Goal: Information Seeking & Learning: Learn about a topic

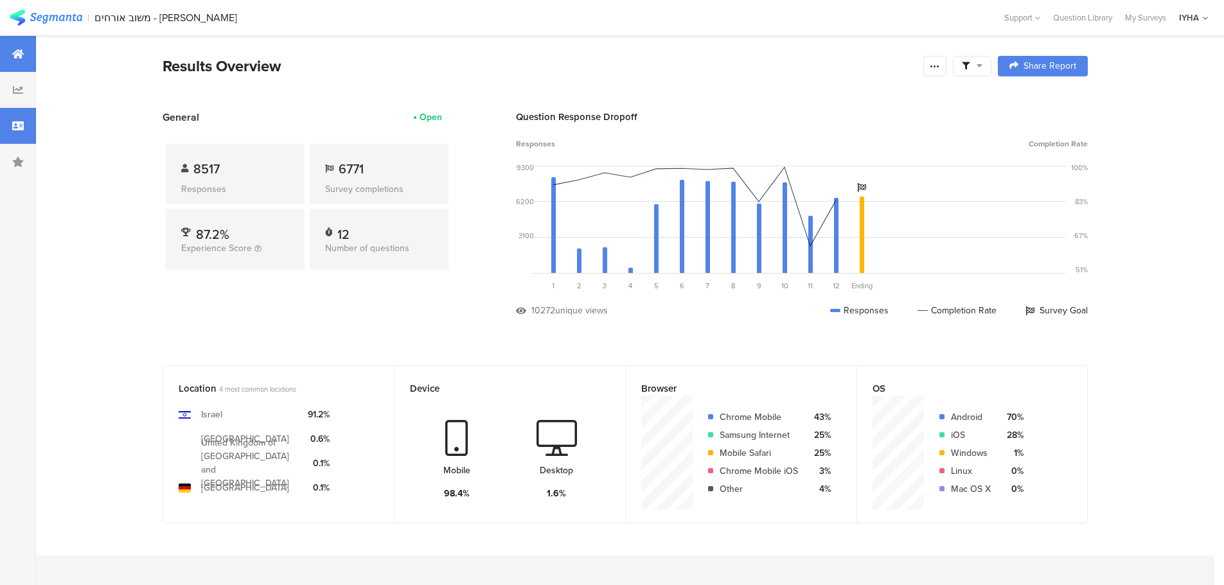
click at [12, 122] on icon at bounding box center [18, 126] width 12 height 10
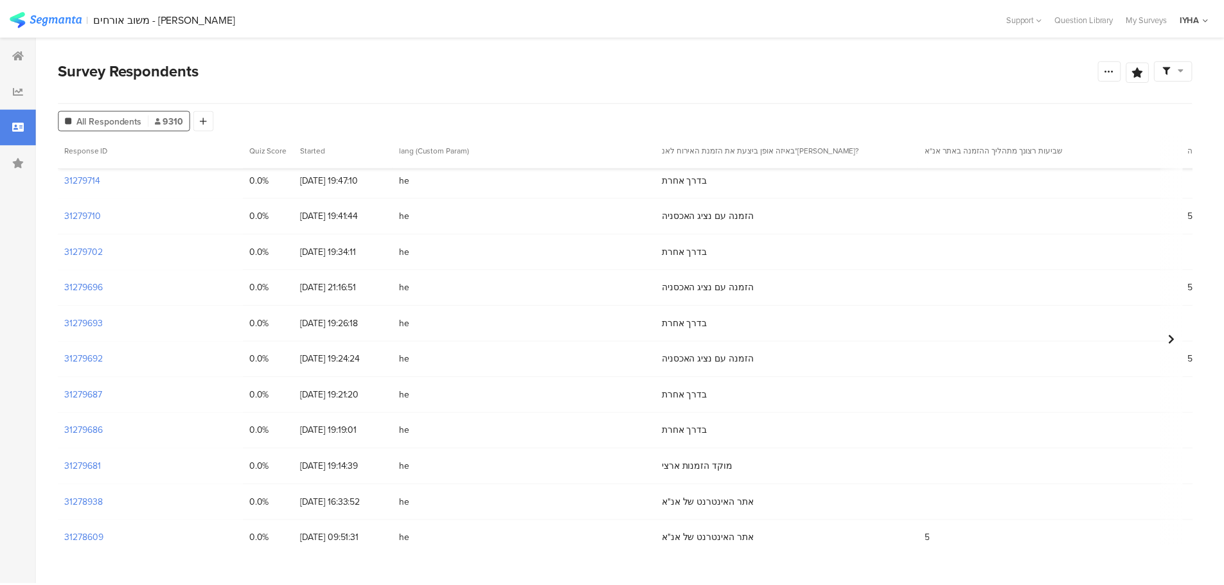
scroll to position [450, 0]
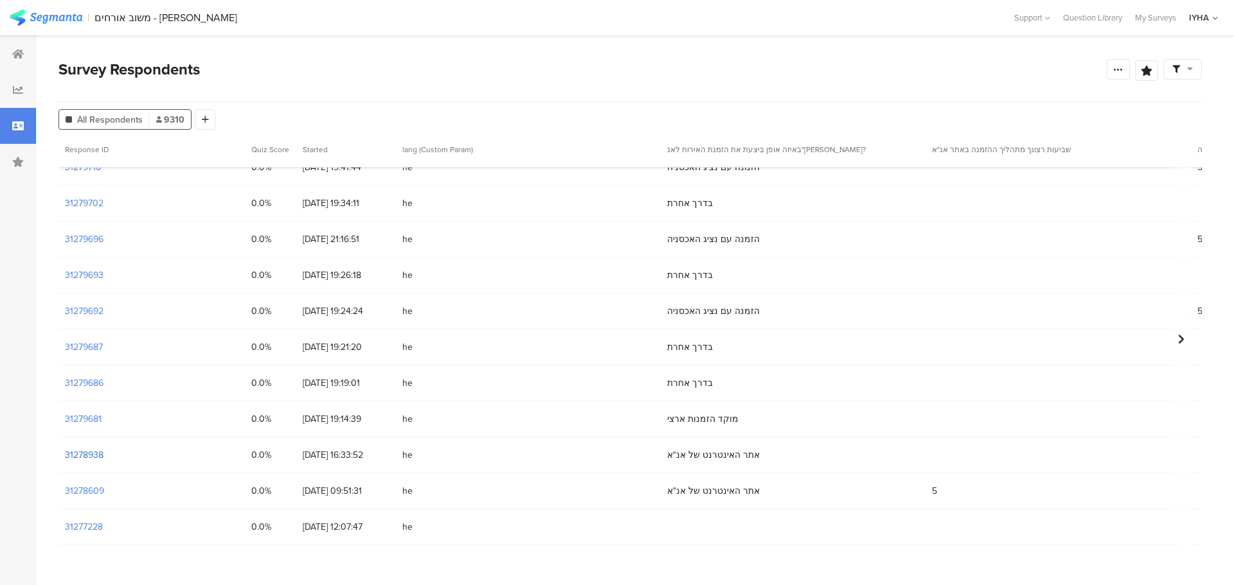
click at [93, 459] on section "31278938" at bounding box center [84, 455] width 39 height 13
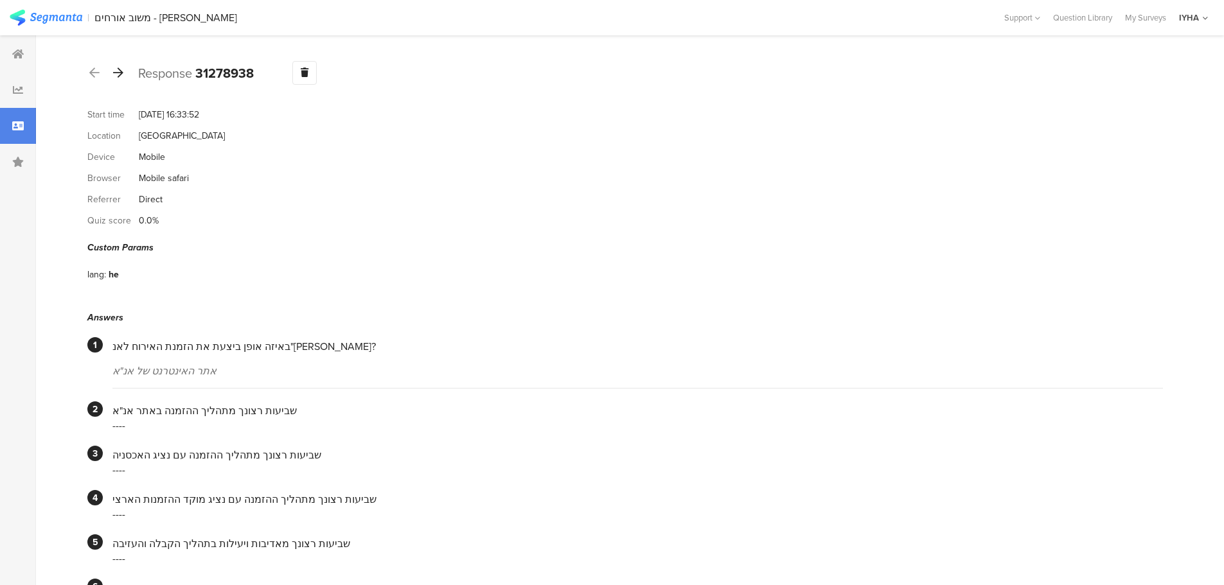
click at [120, 71] on icon at bounding box center [118, 73] width 10 height 12
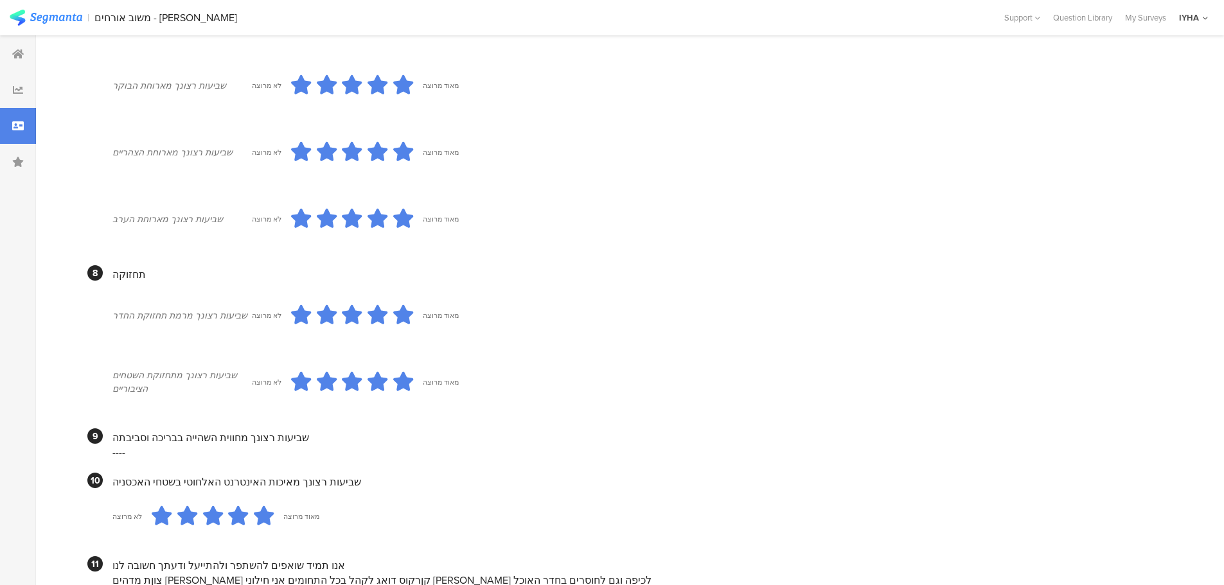
scroll to position [1040, 0]
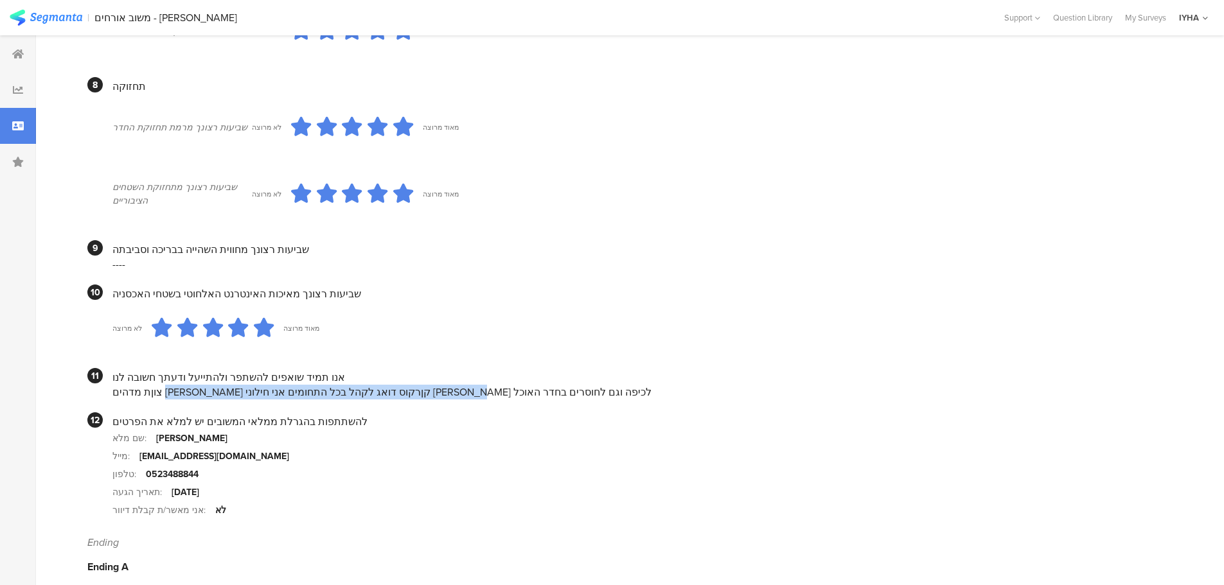
drag, startPoint x: 508, startPoint y: 382, endPoint x: 239, endPoint y: 378, distance: 269.3
click at [239, 385] on div "צוןת מדהים משגיח שלמנ קןרקוס דואג לקהל בכל התחומים אני חילוני דאג לי לכיפה וגם …" at bounding box center [637, 392] width 1051 height 15
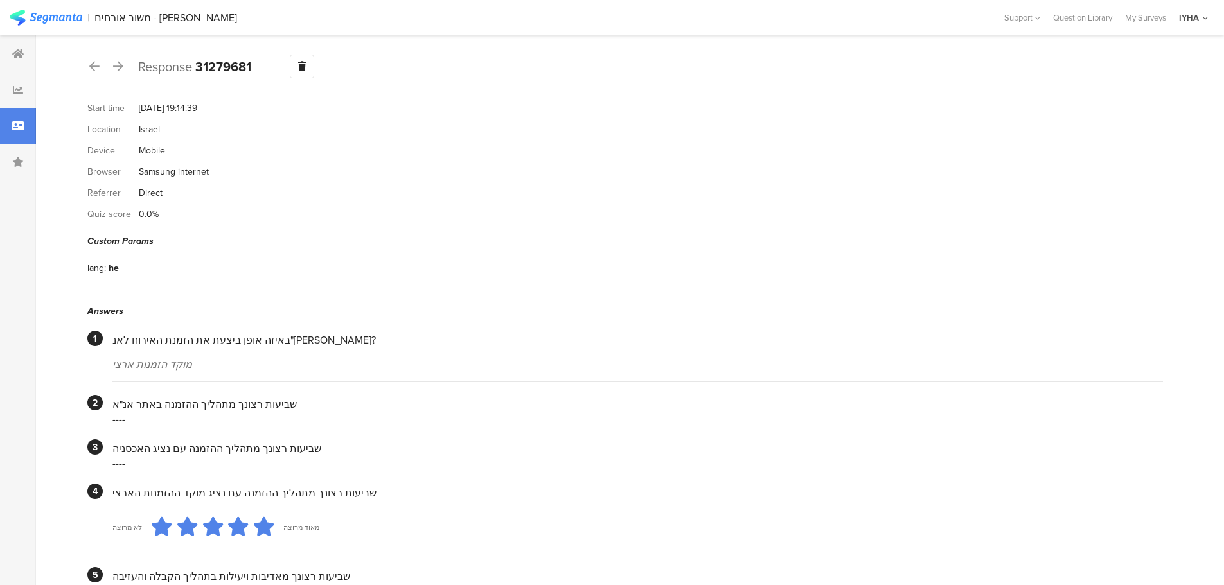
scroll to position [0, 0]
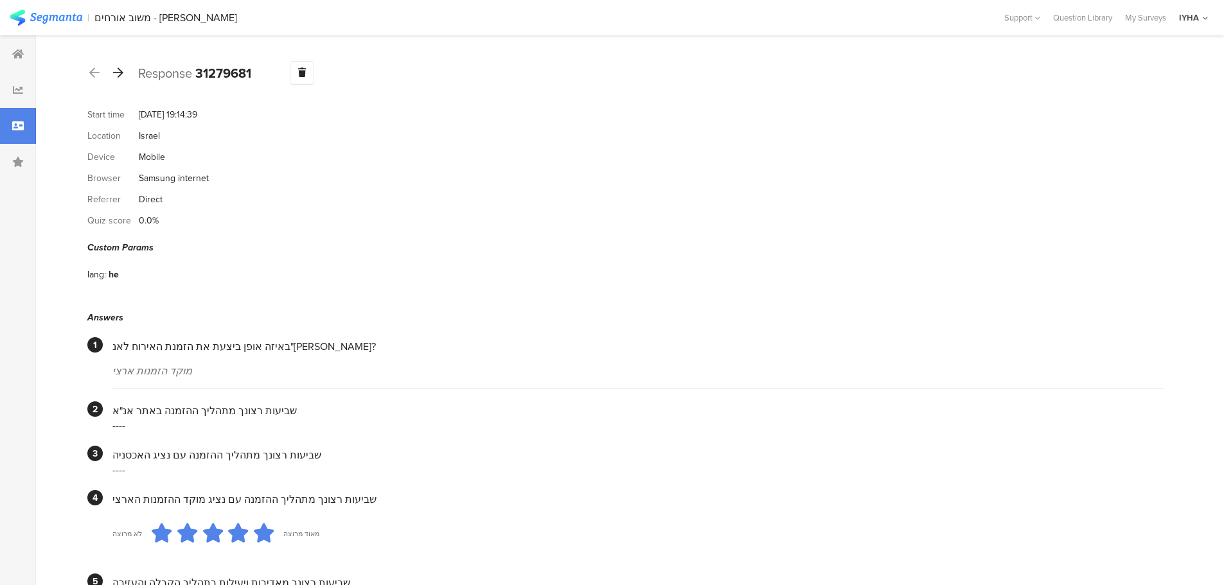
click at [120, 75] on icon at bounding box center [118, 73] width 10 height 12
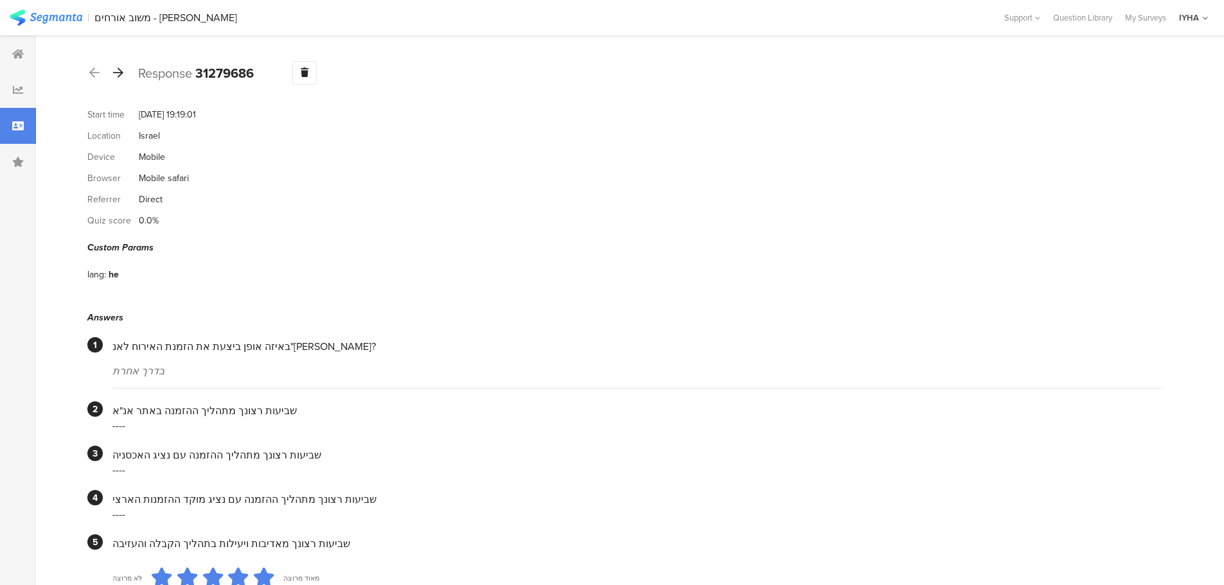
click at [114, 65] on div at bounding box center [118, 73] width 14 height 21
click at [120, 67] on icon at bounding box center [118, 73] width 10 height 12
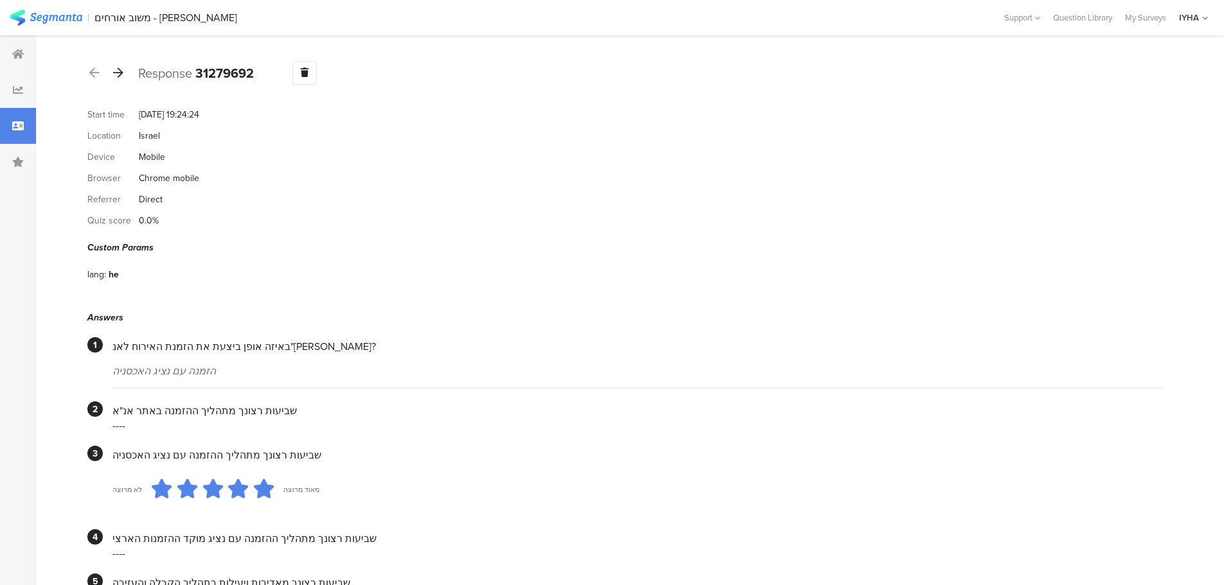
click at [121, 75] on icon at bounding box center [118, 73] width 10 height 12
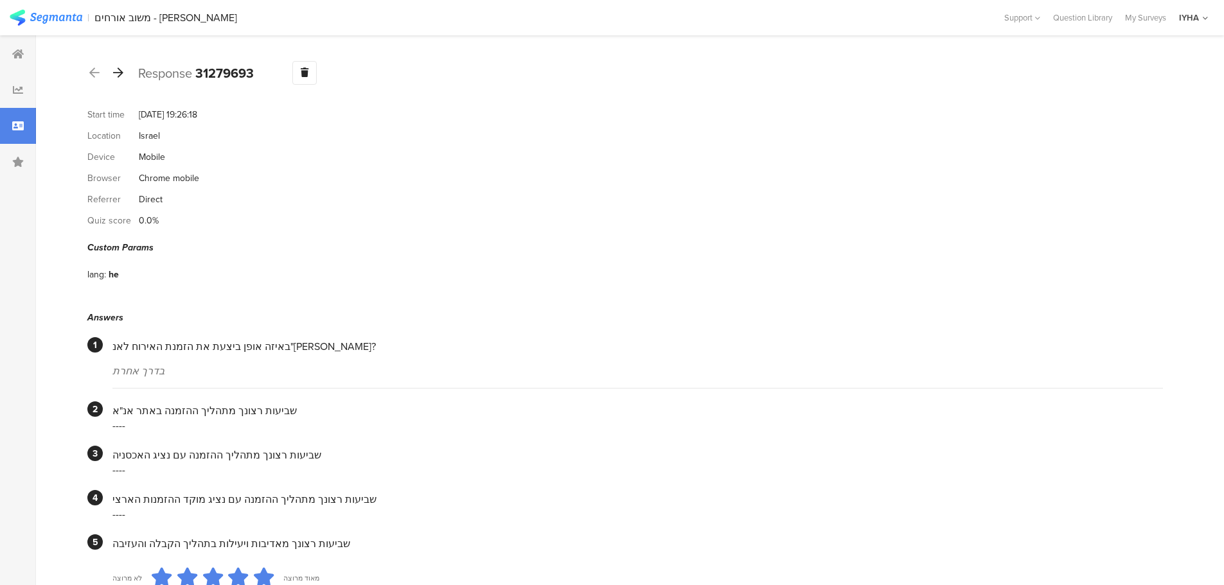
click at [114, 73] on icon at bounding box center [118, 73] width 10 height 12
click at [116, 79] on div at bounding box center [118, 73] width 14 height 21
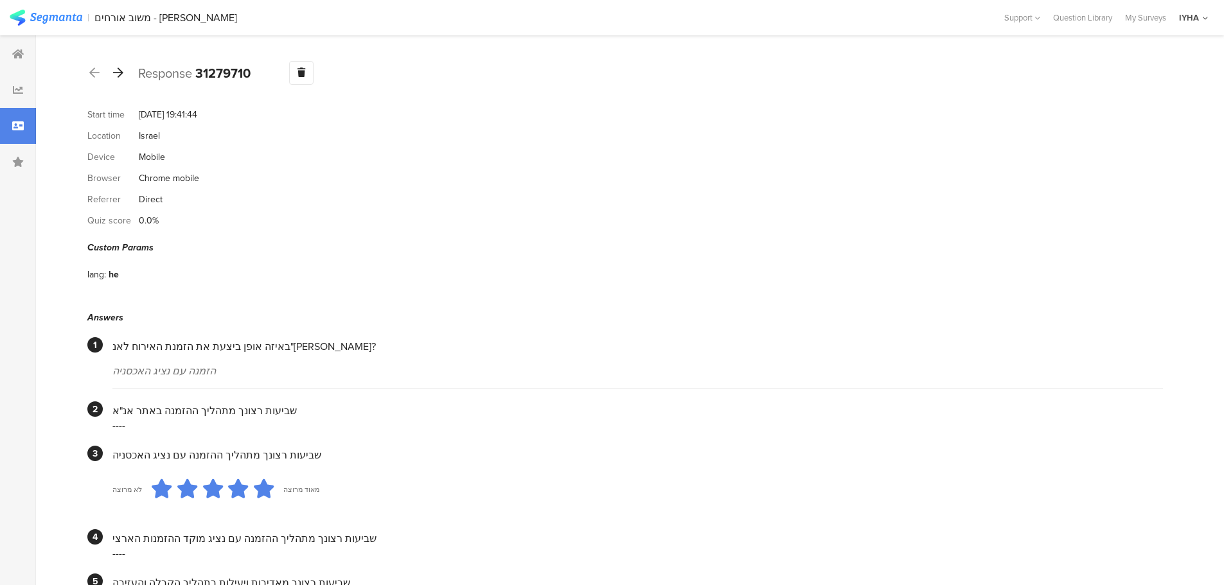
click at [119, 72] on icon at bounding box center [118, 73] width 10 height 12
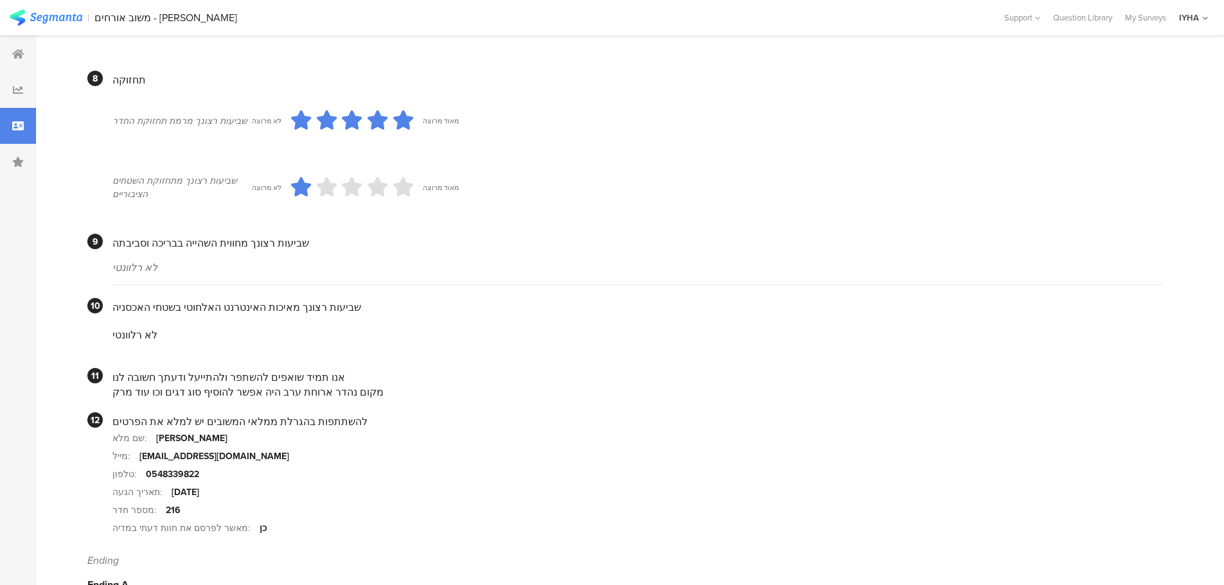
scroll to position [1065, 0]
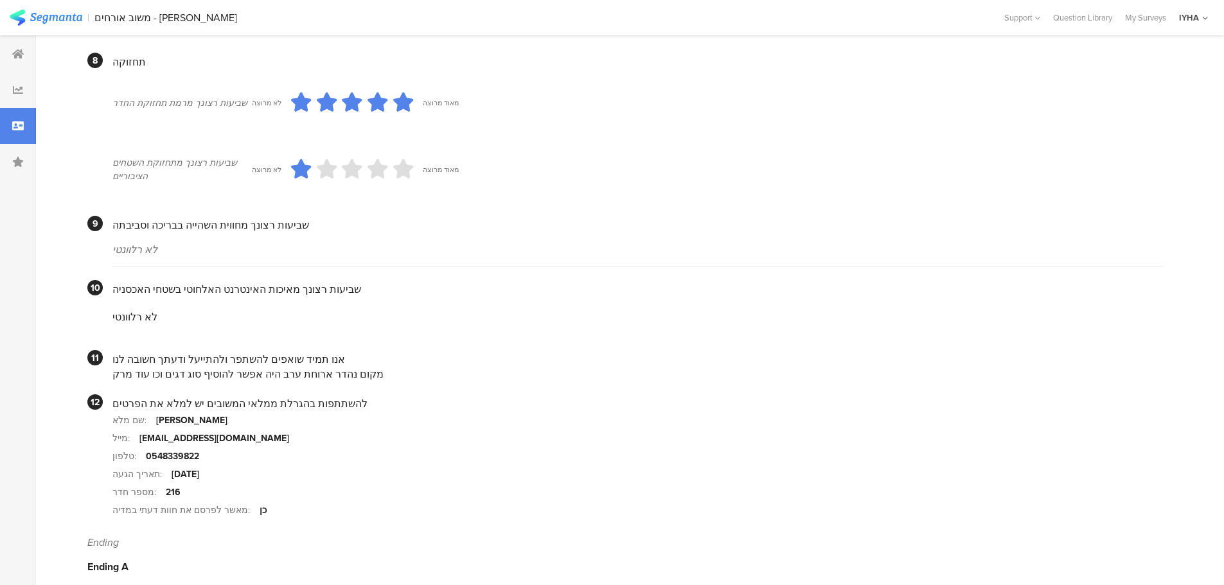
drag, startPoint x: 266, startPoint y: 362, endPoint x: 106, endPoint y: 364, distance: 160.0
click at [106, 364] on section "11 אנו תמיד שואפים להשתפר ולהתייעל ודעתך חשובה לנו מקום נהדר ארוחת ערב היה אפשר…" at bounding box center [625, 365] width 1076 height 31
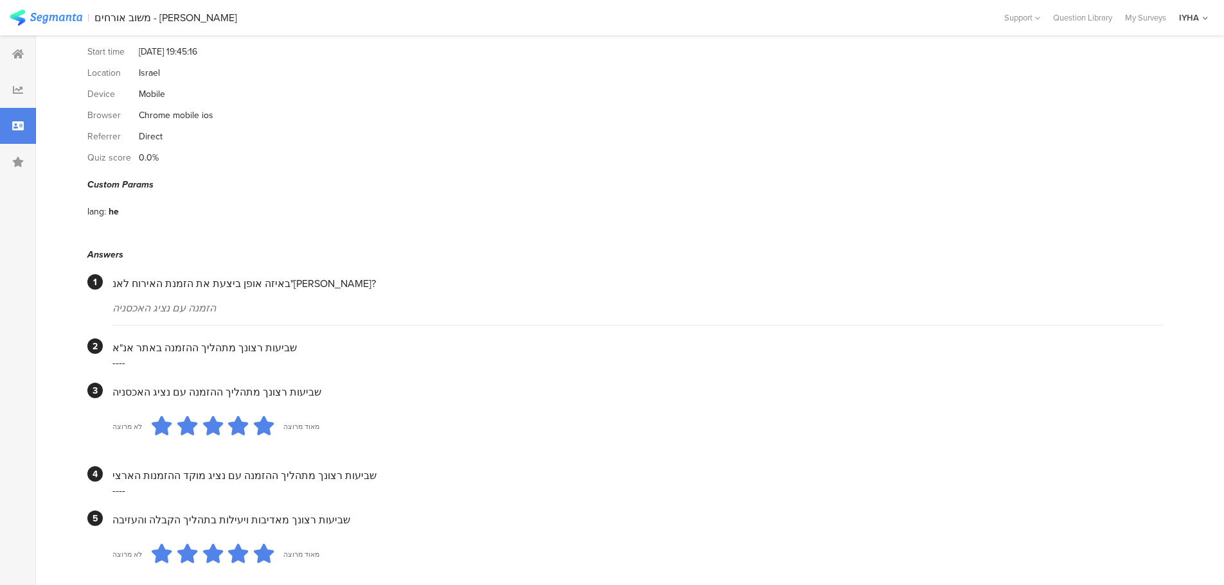
scroll to position [0, 0]
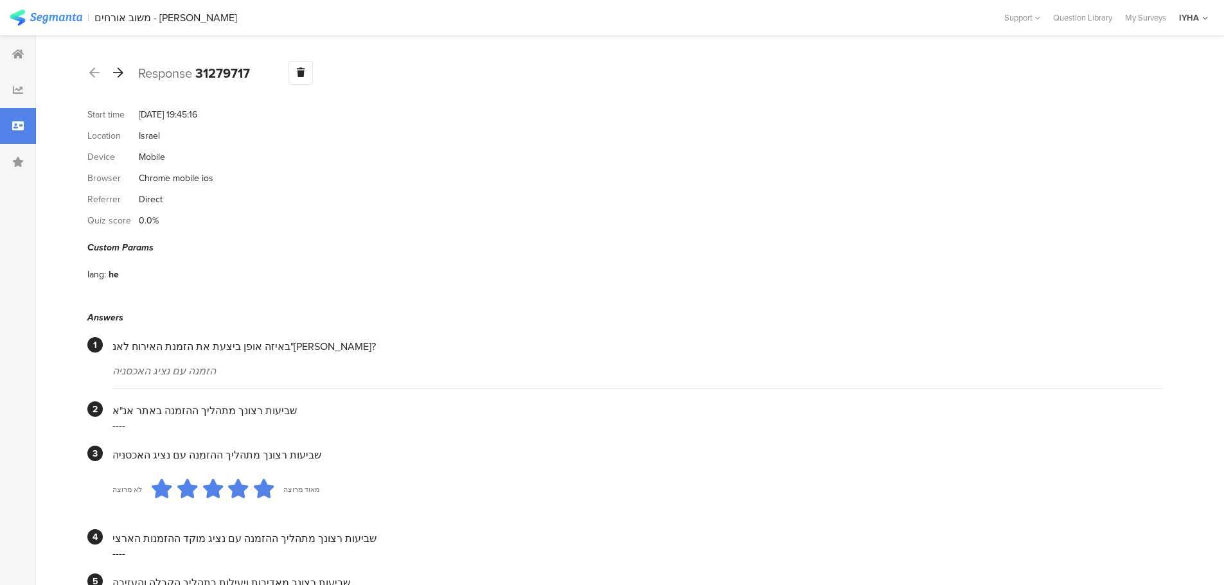
click at [119, 75] on icon at bounding box center [118, 73] width 10 height 12
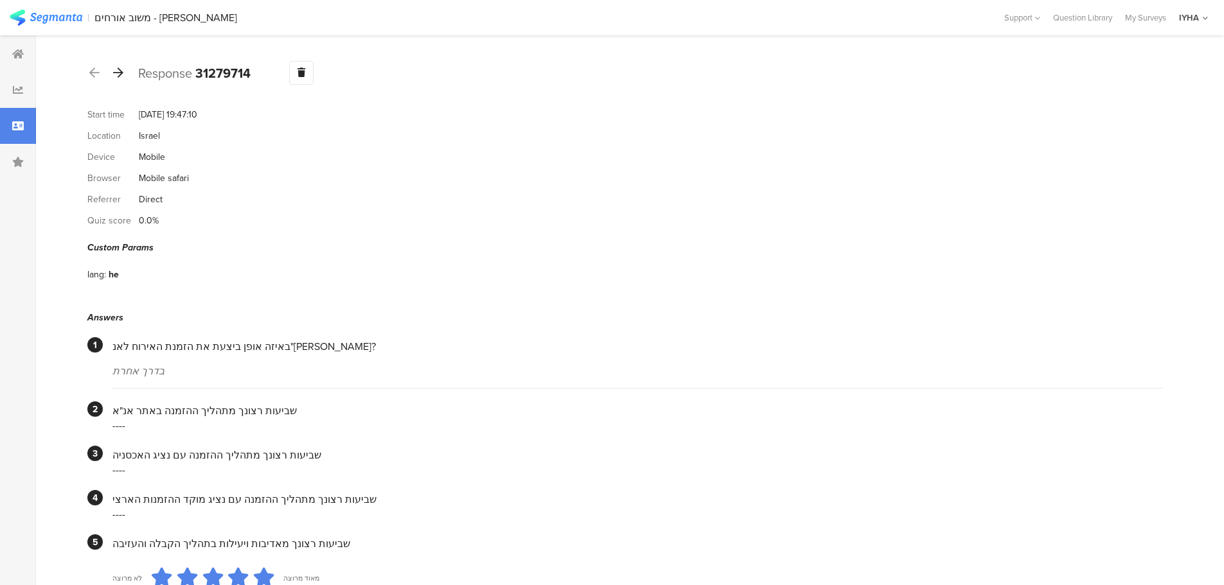
click at [118, 69] on icon at bounding box center [118, 73] width 10 height 12
click at [113, 75] on icon at bounding box center [118, 73] width 10 height 12
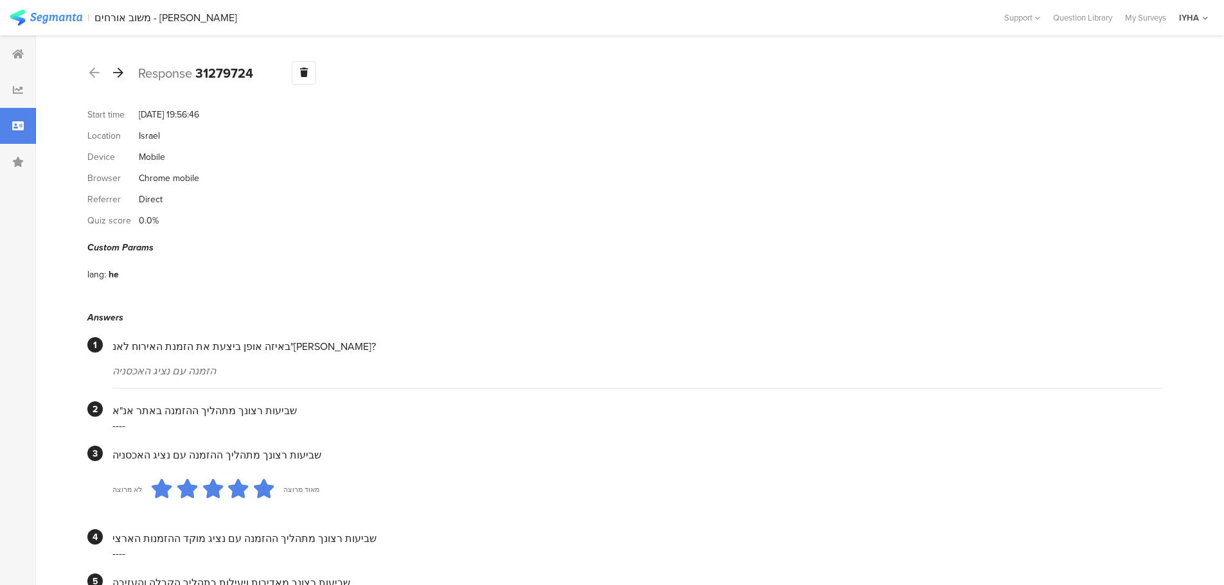
click at [120, 72] on icon at bounding box center [118, 73] width 10 height 12
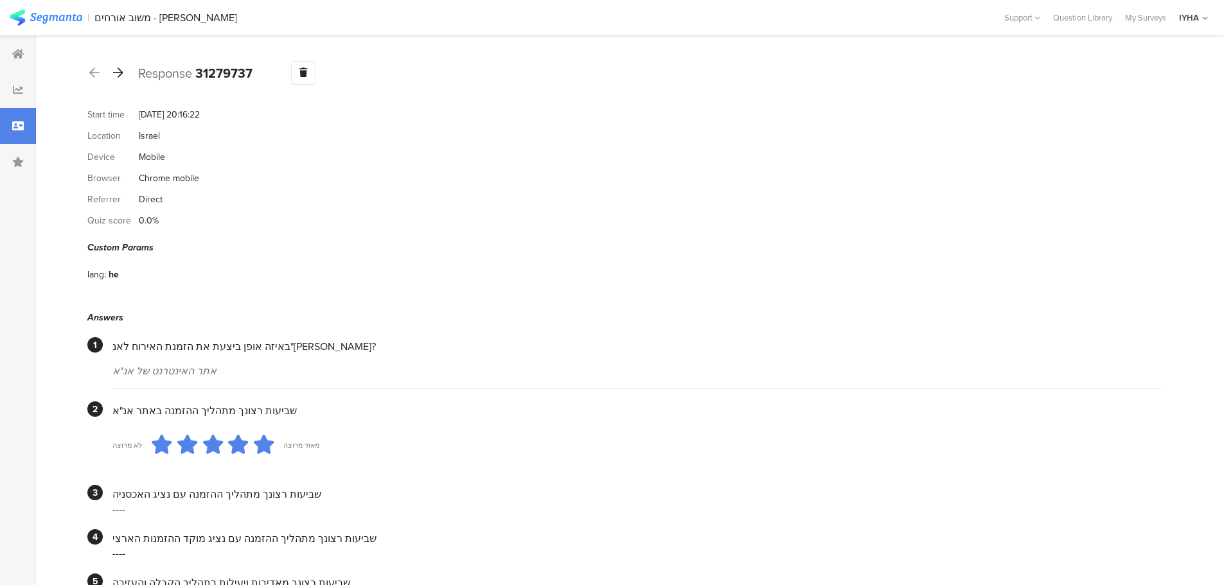
click at [118, 74] on icon at bounding box center [118, 73] width 10 height 12
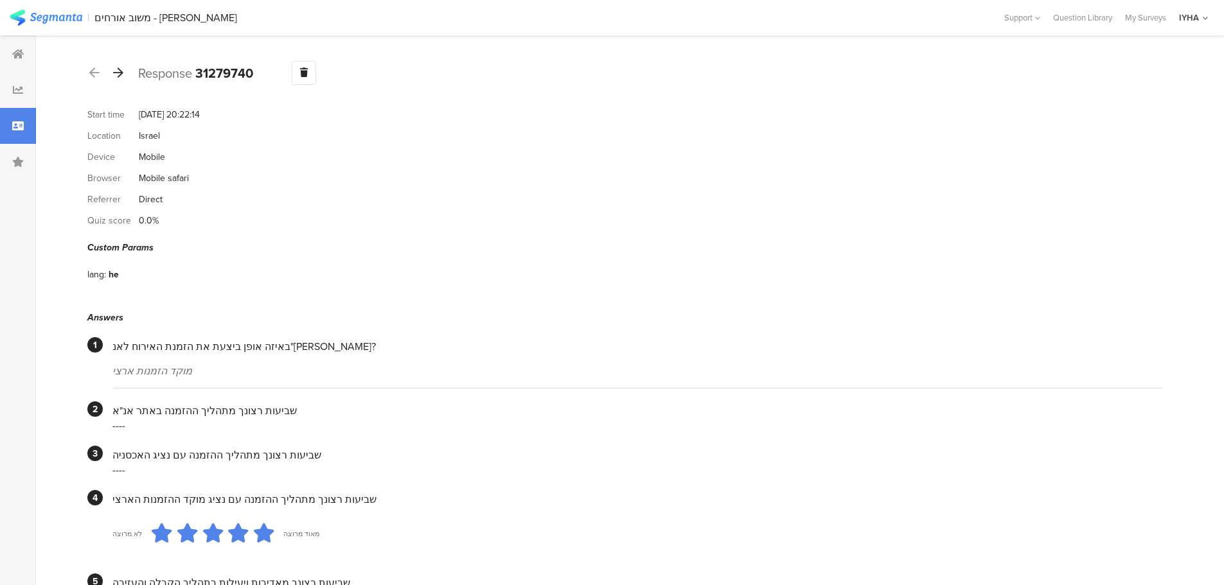
click at [120, 75] on icon at bounding box center [118, 73] width 10 height 12
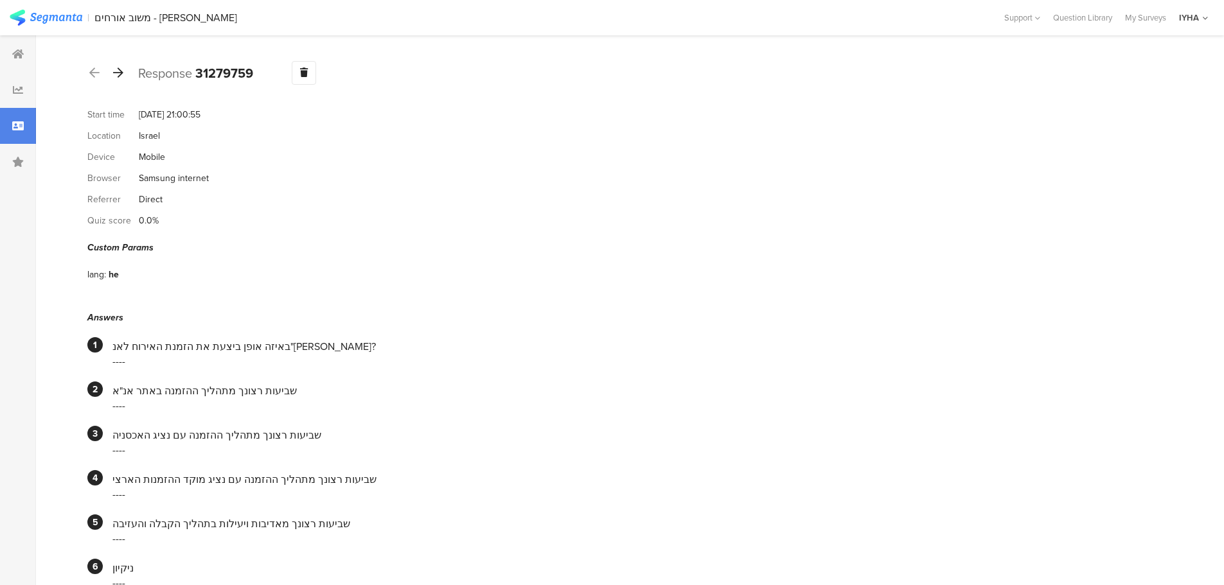
click at [120, 75] on icon at bounding box center [118, 73] width 10 height 12
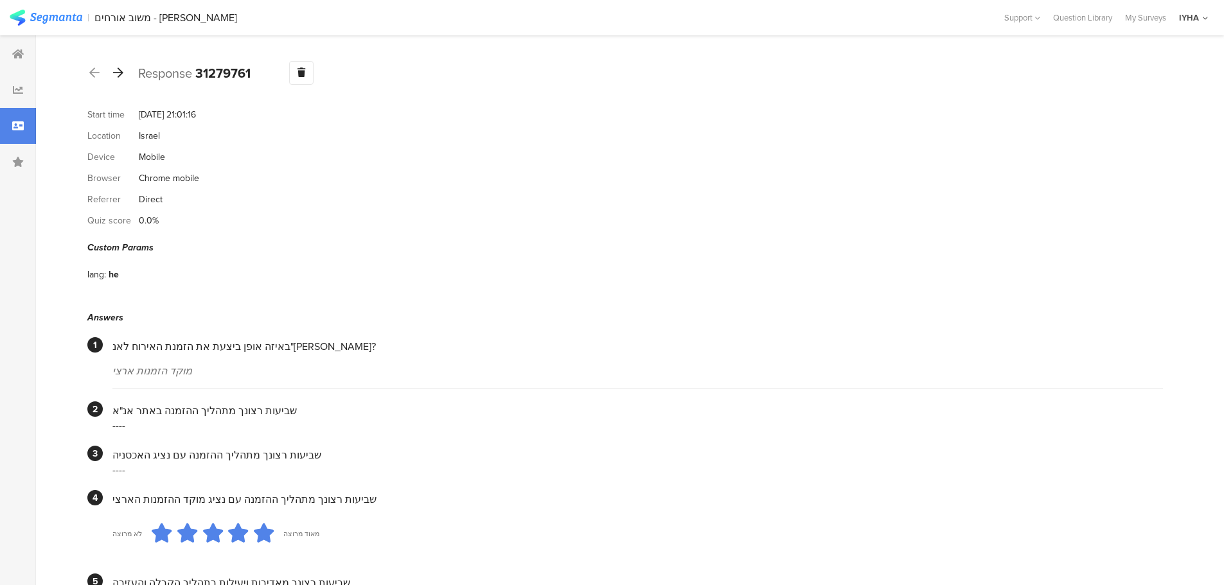
click at [118, 76] on icon at bounding box center [118, 73] width 10 height 12
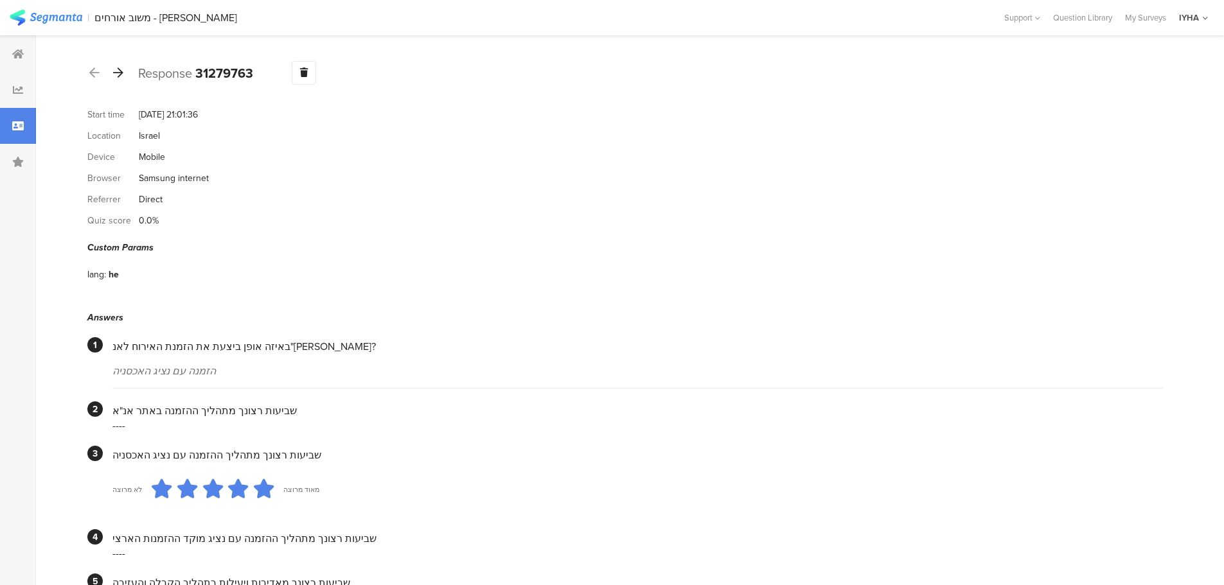
click at [121, 77] on icon at bounding box center [118, 73] width 10 height 12
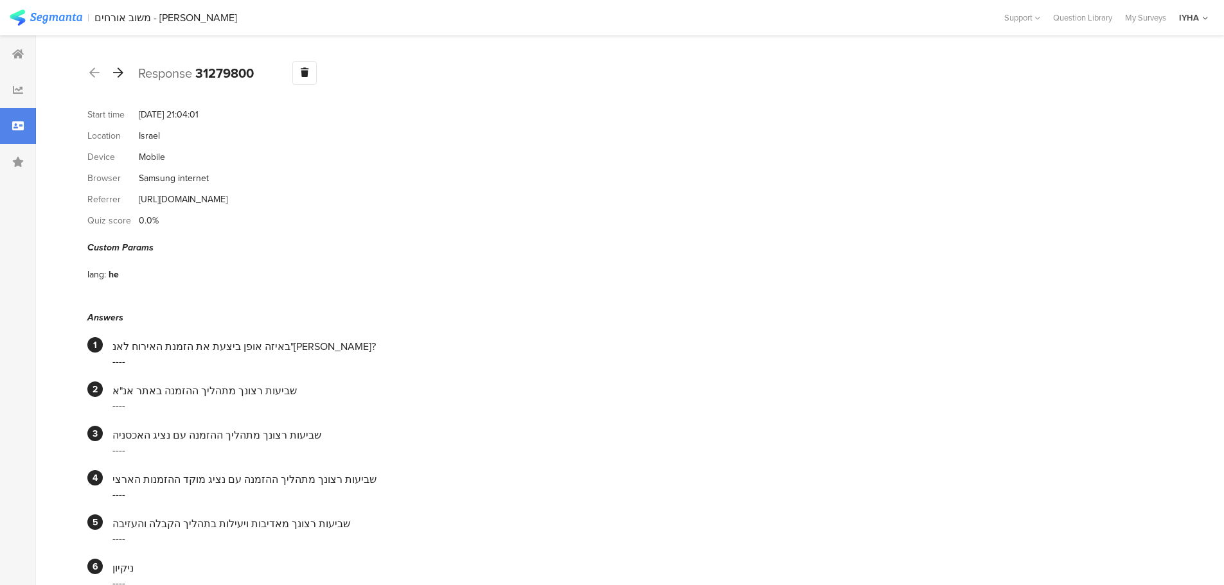
click at [118, 73] on icon at bounding box center [118, 73] width 10 height 12
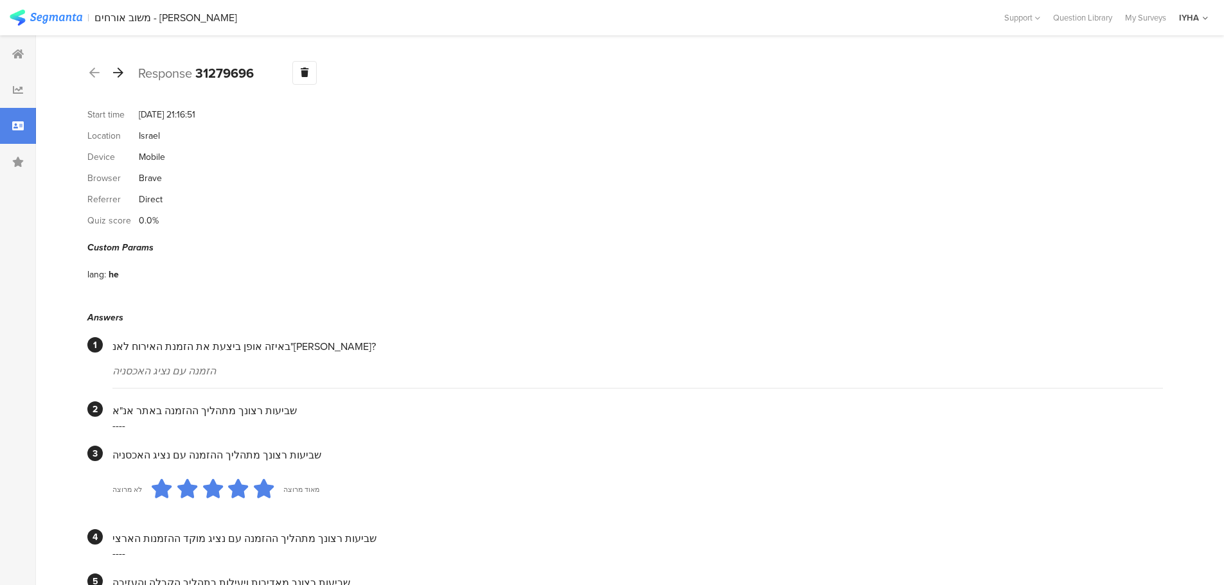
click at [118, 73] on icon at bounding box center [118, 73] width 10 height 12
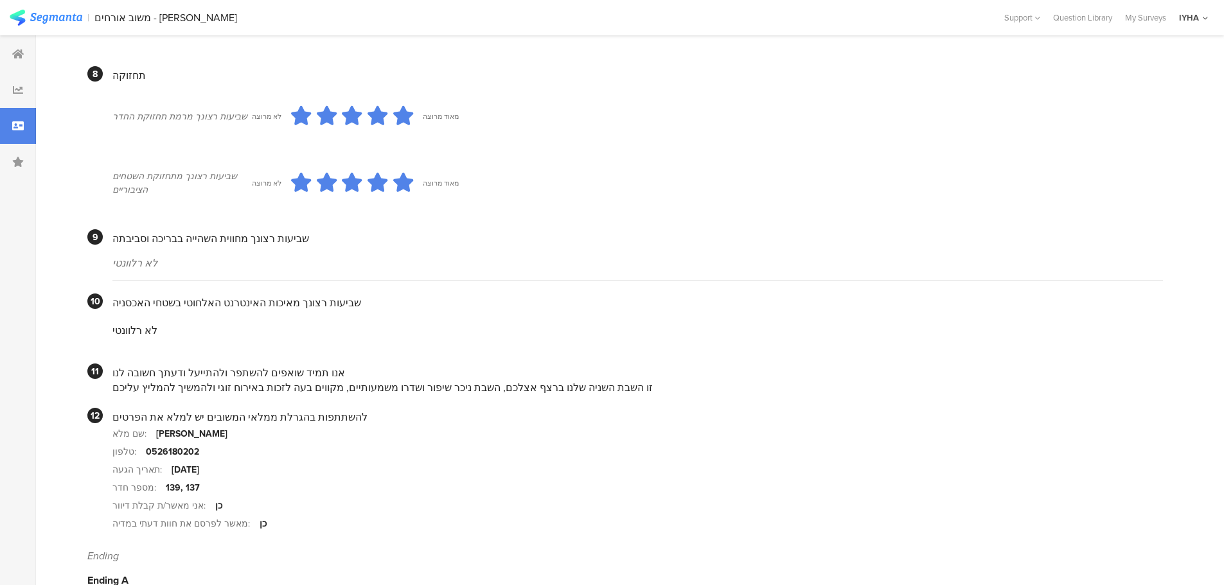
scroll to position [1065, 0]
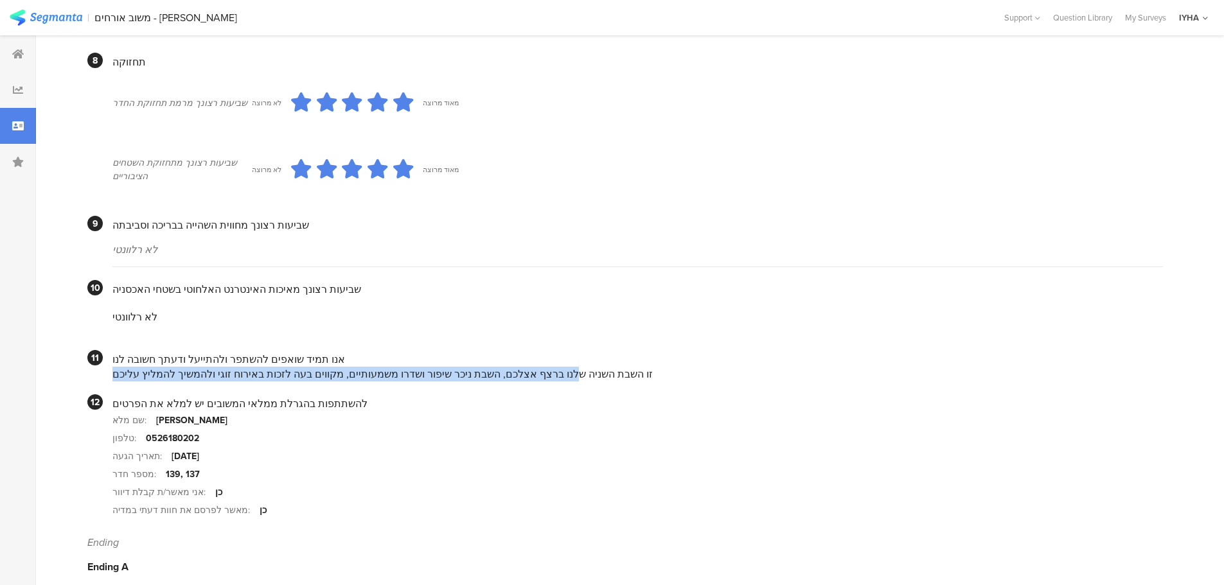
drag, startPoint x: 533, startPoint y: 361, endPoint x: 135, endPoint y: 360, distance: 397.8
click at [135, 367] on div "זו השבת השניה שלנו ברצף אצלכם, השבת ניכר שיפור ושדרו משמעותיים, מקווים בעה לזכו…" at bounding box center [637, 374] width 1051 height 15
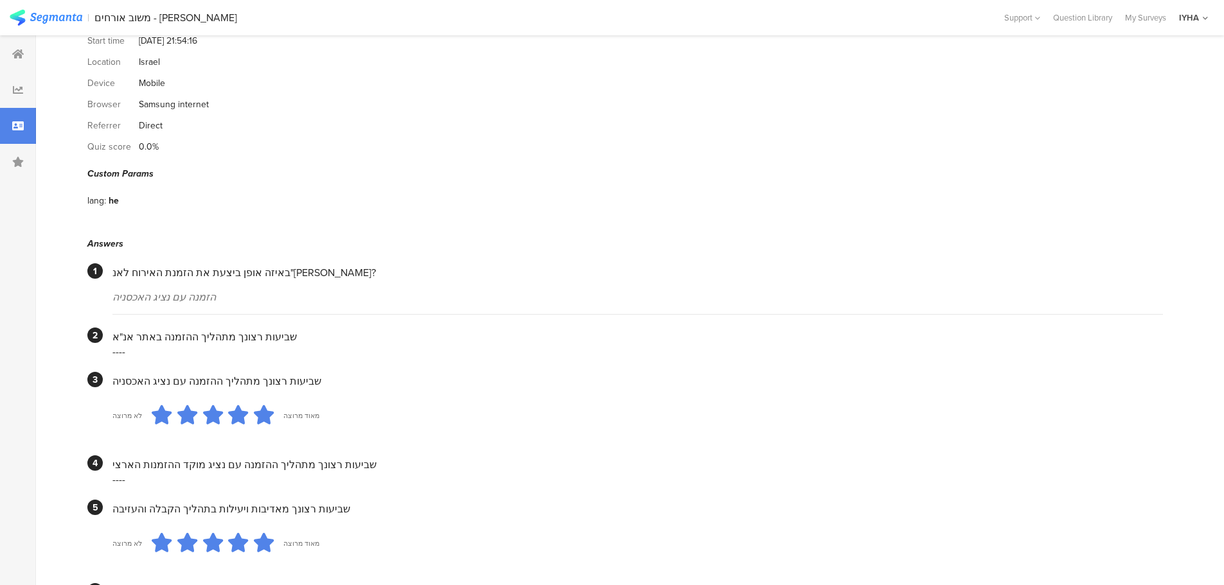
scroll to position [0, 0]
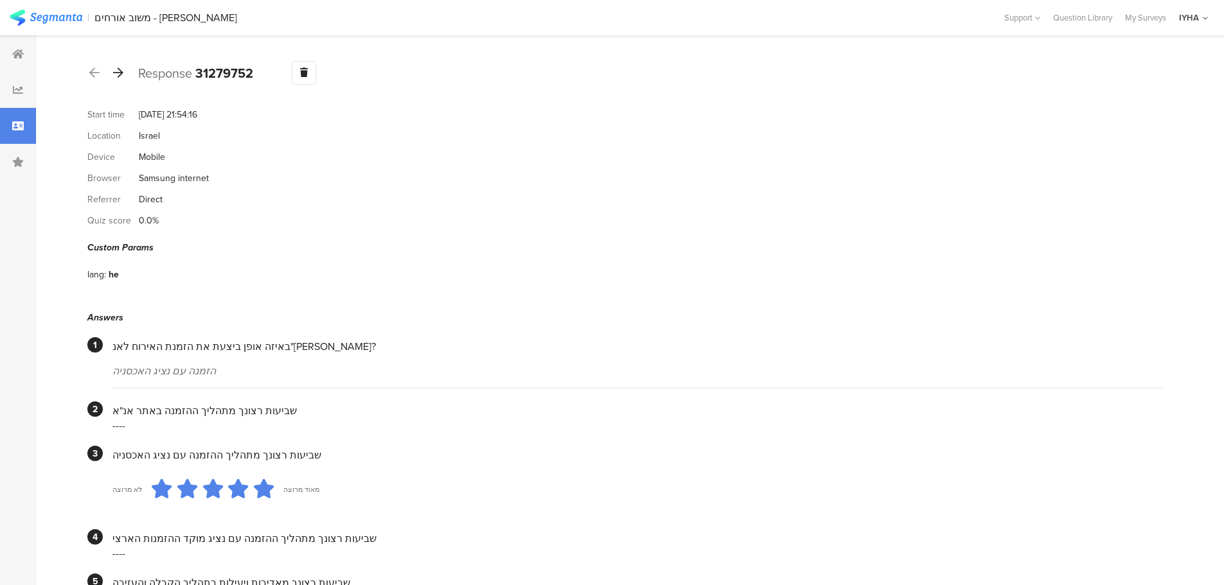
click at [117, 75] on icon at bounding box center [118, 73] width 10 height 12
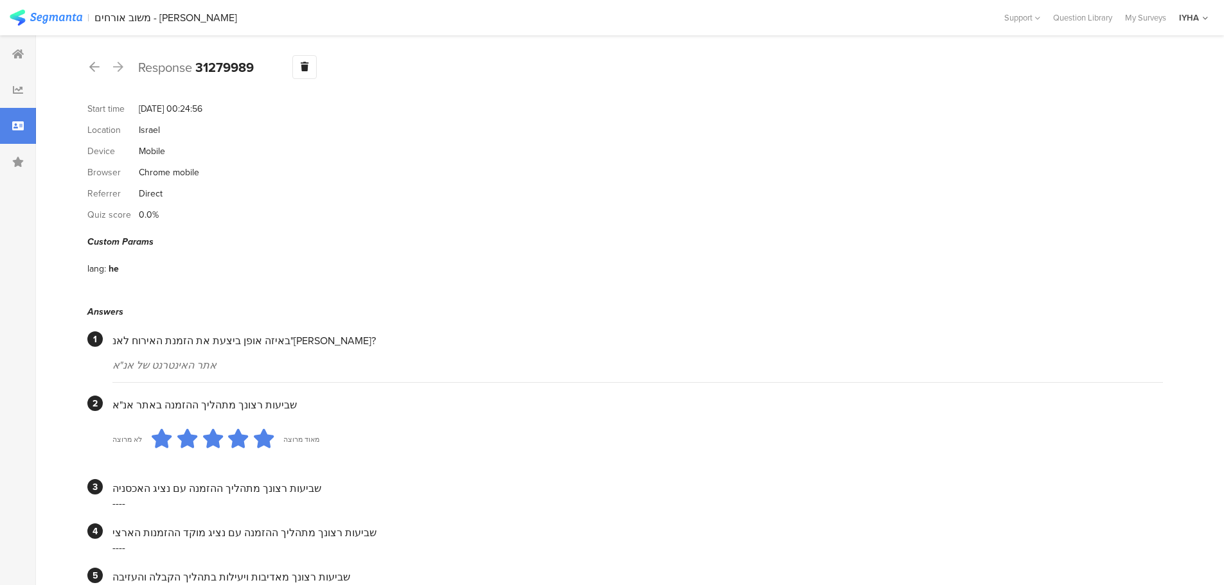
click at [118, 73] on icon at bounding box center [118, 67] width 10 height 12
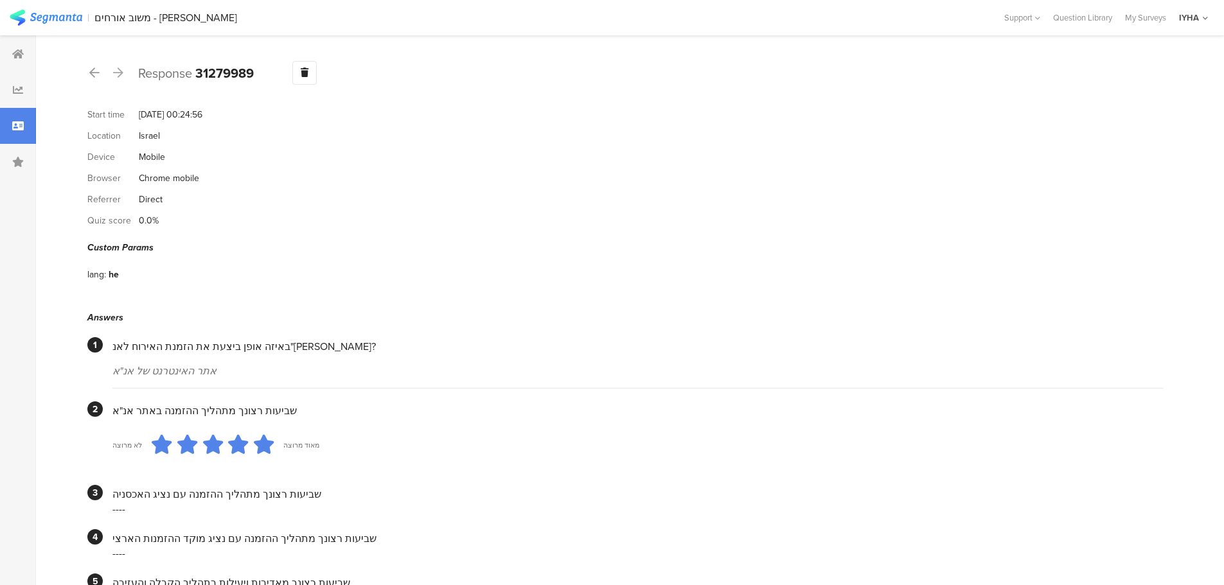
click at [120, 75] on icon at bounding box center [118, 73] width 10 height 12
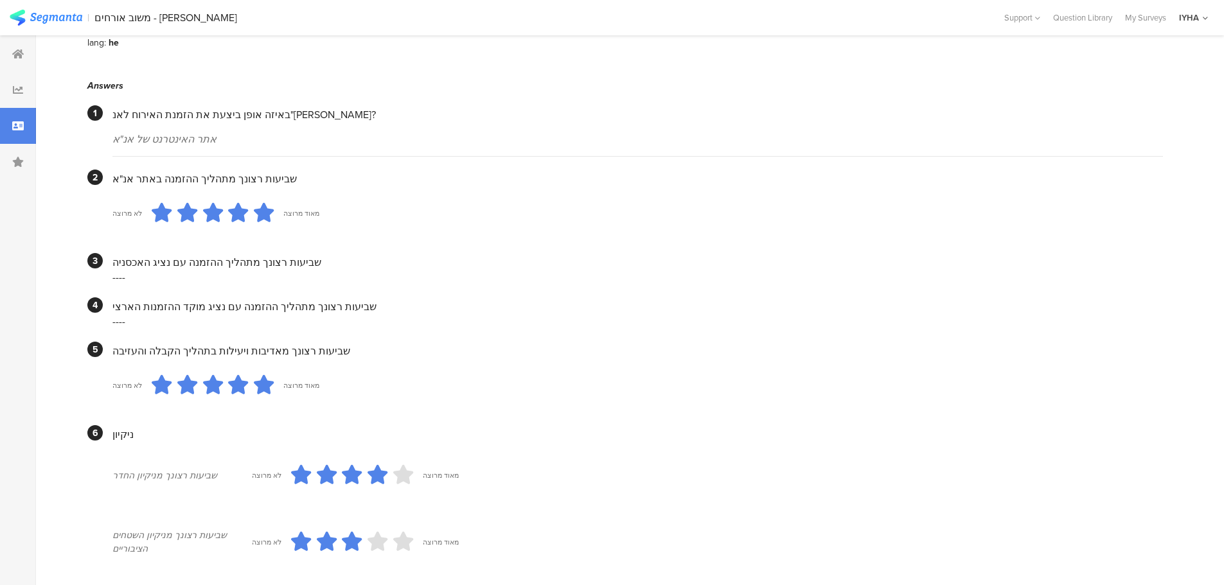
scroll to position [57, 0]
